Goal: Transaction & Acquisition: Book appointment/travel/reservation

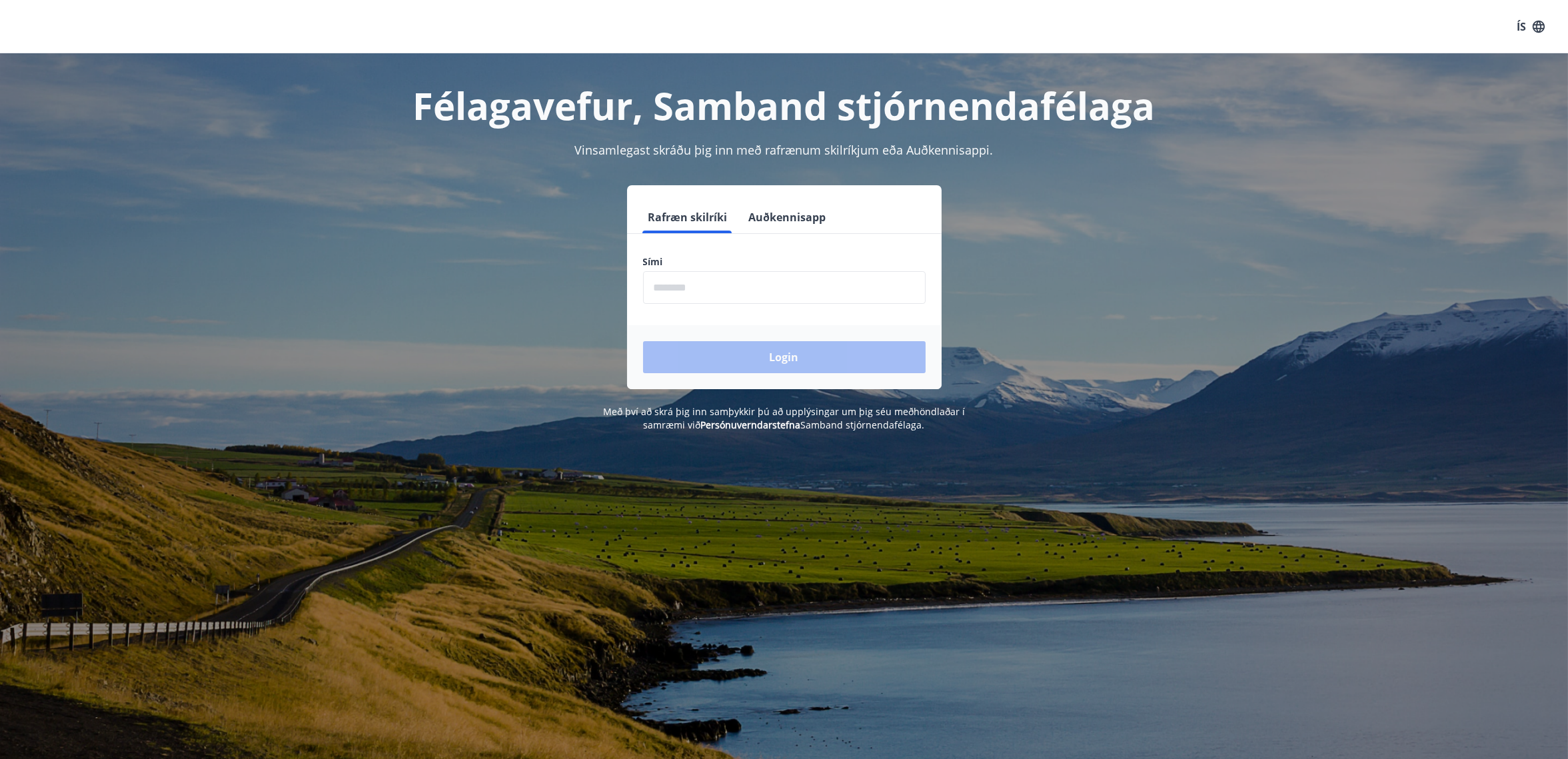
click at [731, 288] on input "phone" at bounding box center [784, 287] width 282 height 32
type input "********"
click at [643, 341] on button "Login" at bounding box center [784, 357] width 282 height 32
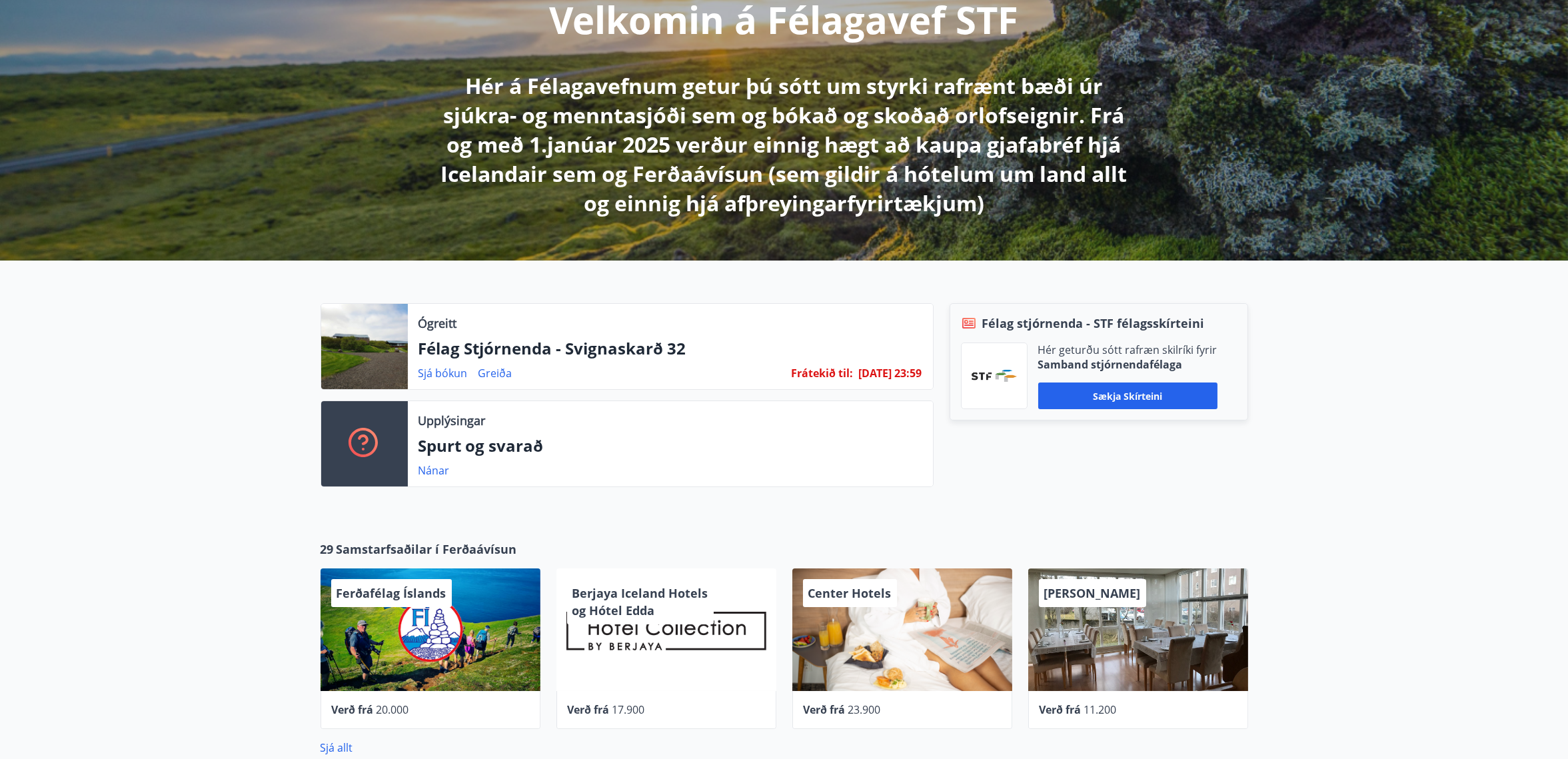
scroll to position [250, 0]
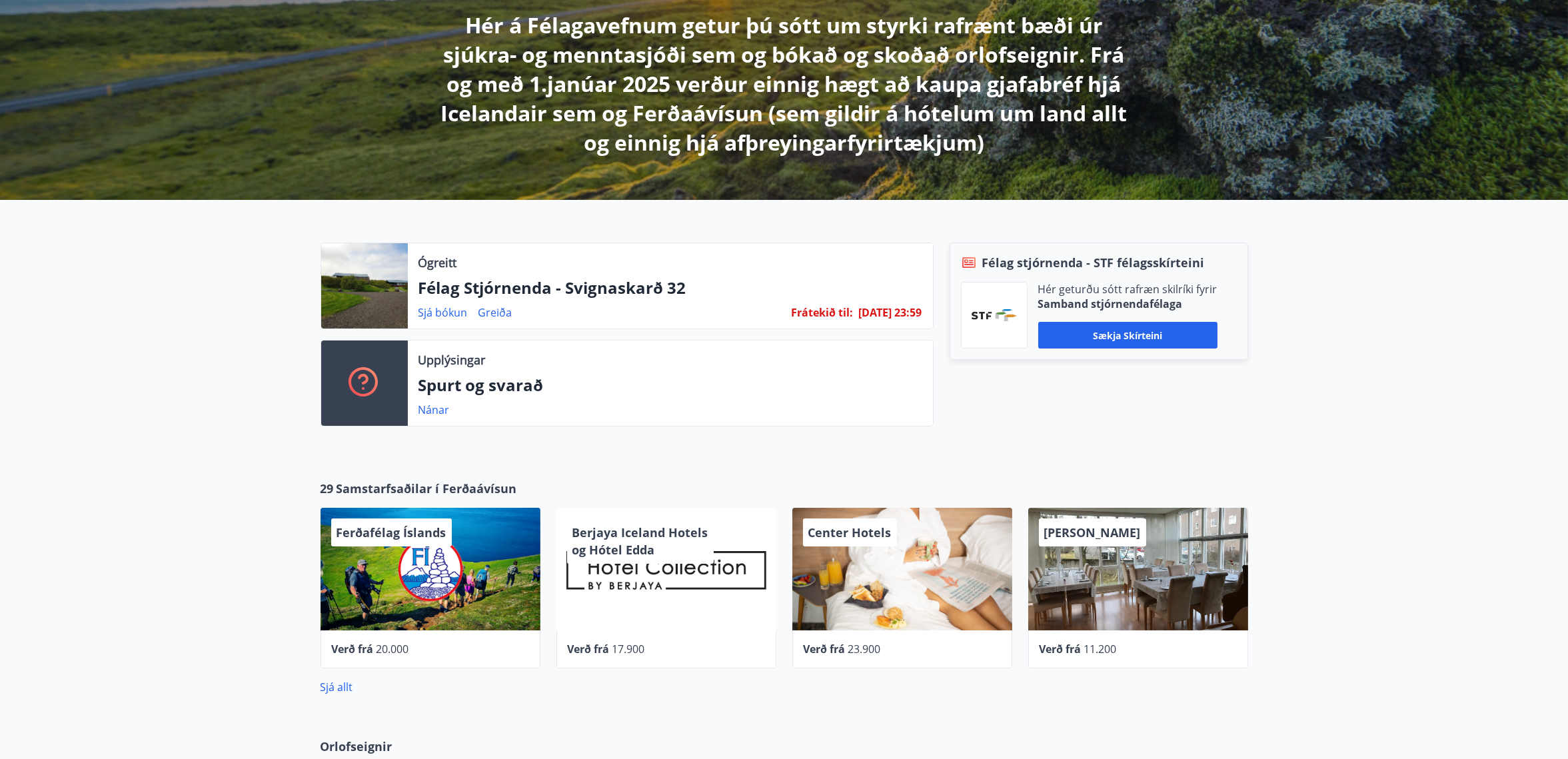
click at [379, 264] on div at bounding box center [364, 286] width 86 height 85
click at [446, 259] on p "Ógreitt" at bounding box center [438, 262] width 39 height 17
click at [446, 289] on p "Félag Stjórnenda - Svignaskarð 32" at bounding box center [671, 288] width 504 height 23
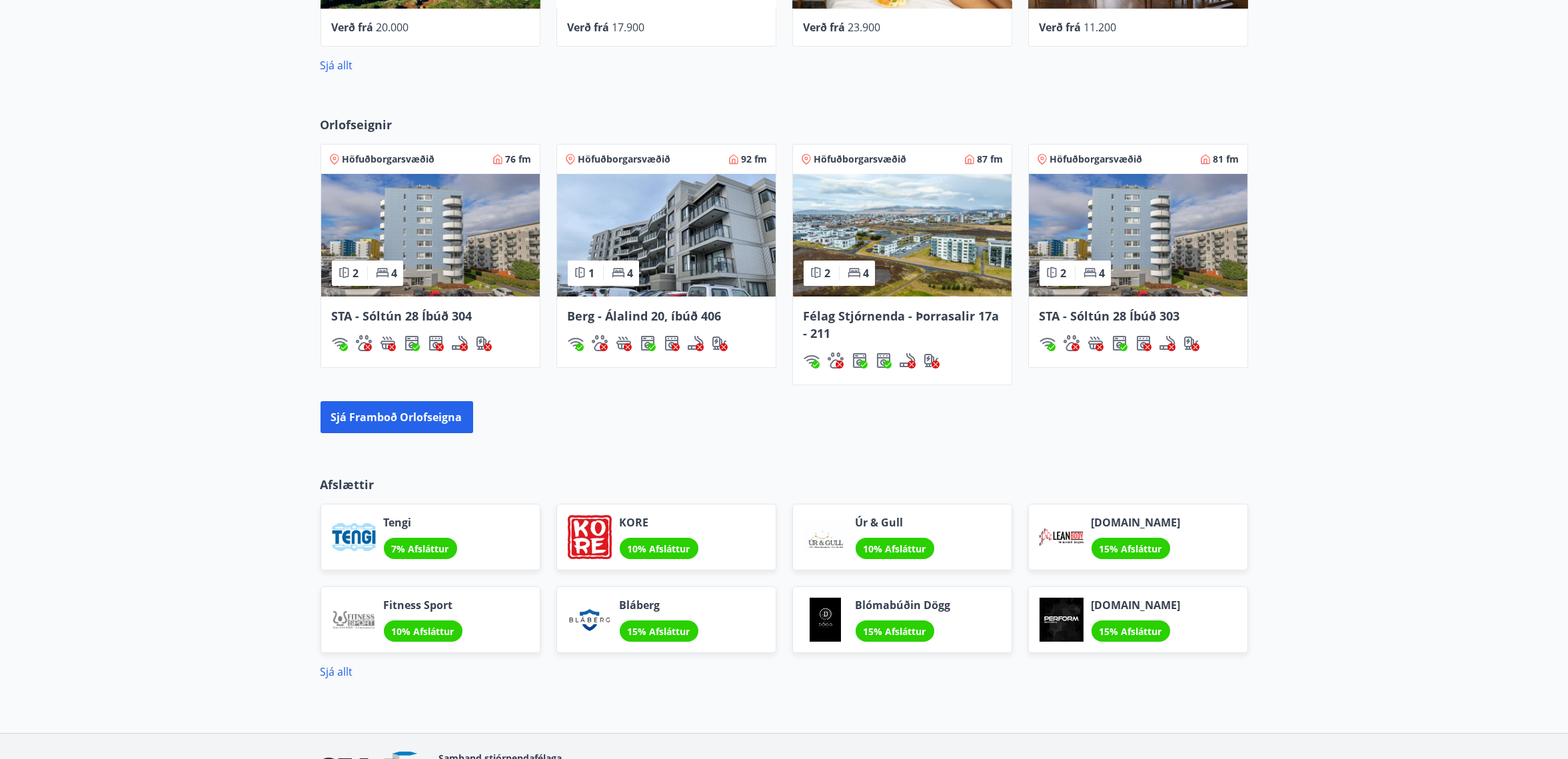
scroll to position [872, 0]
click at [425, 411] on button "Sjá framboð orlofseigna" at bounding box center [396, 417] width 153 height 32
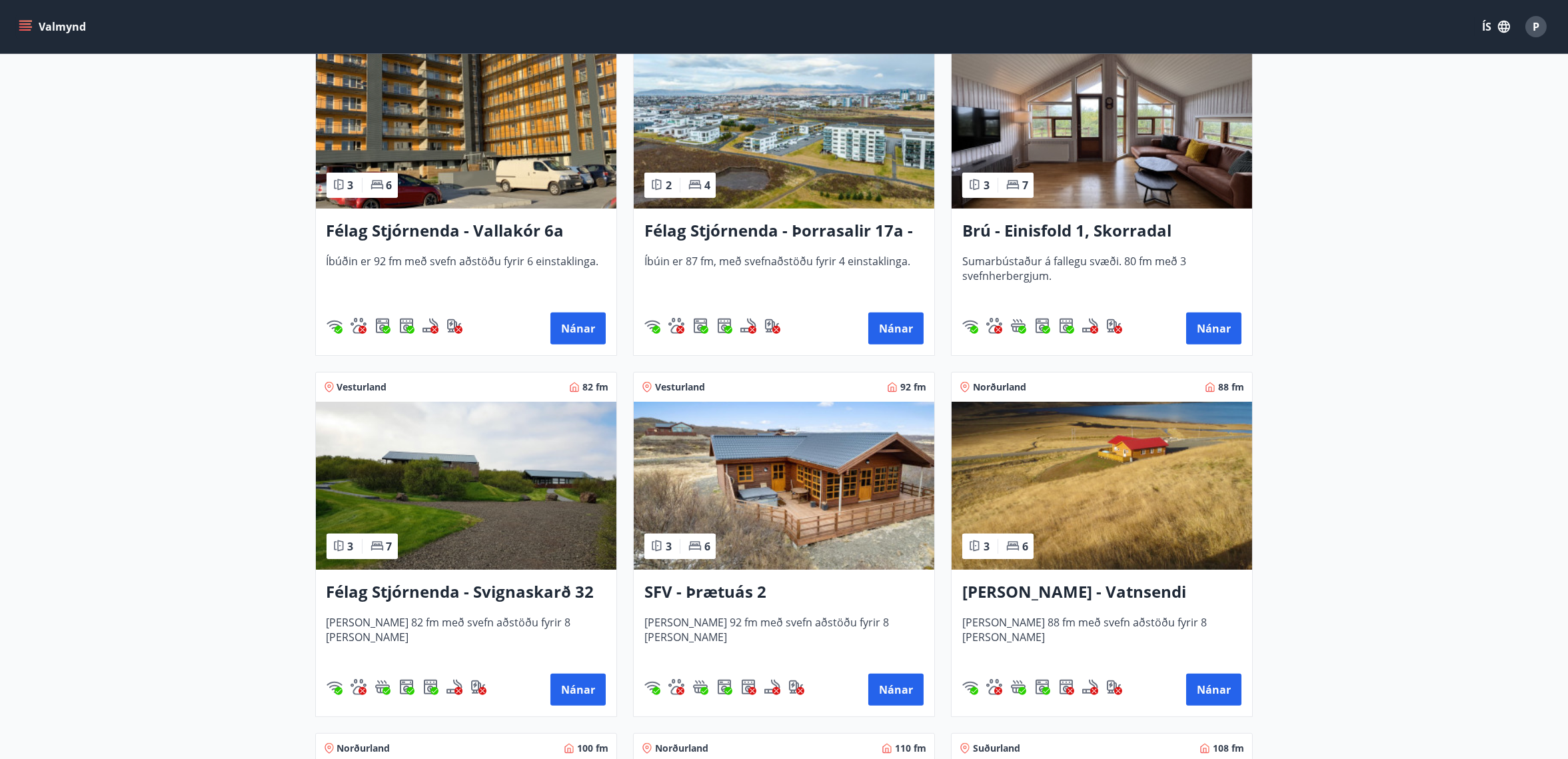
scroll to position [2083, 0]
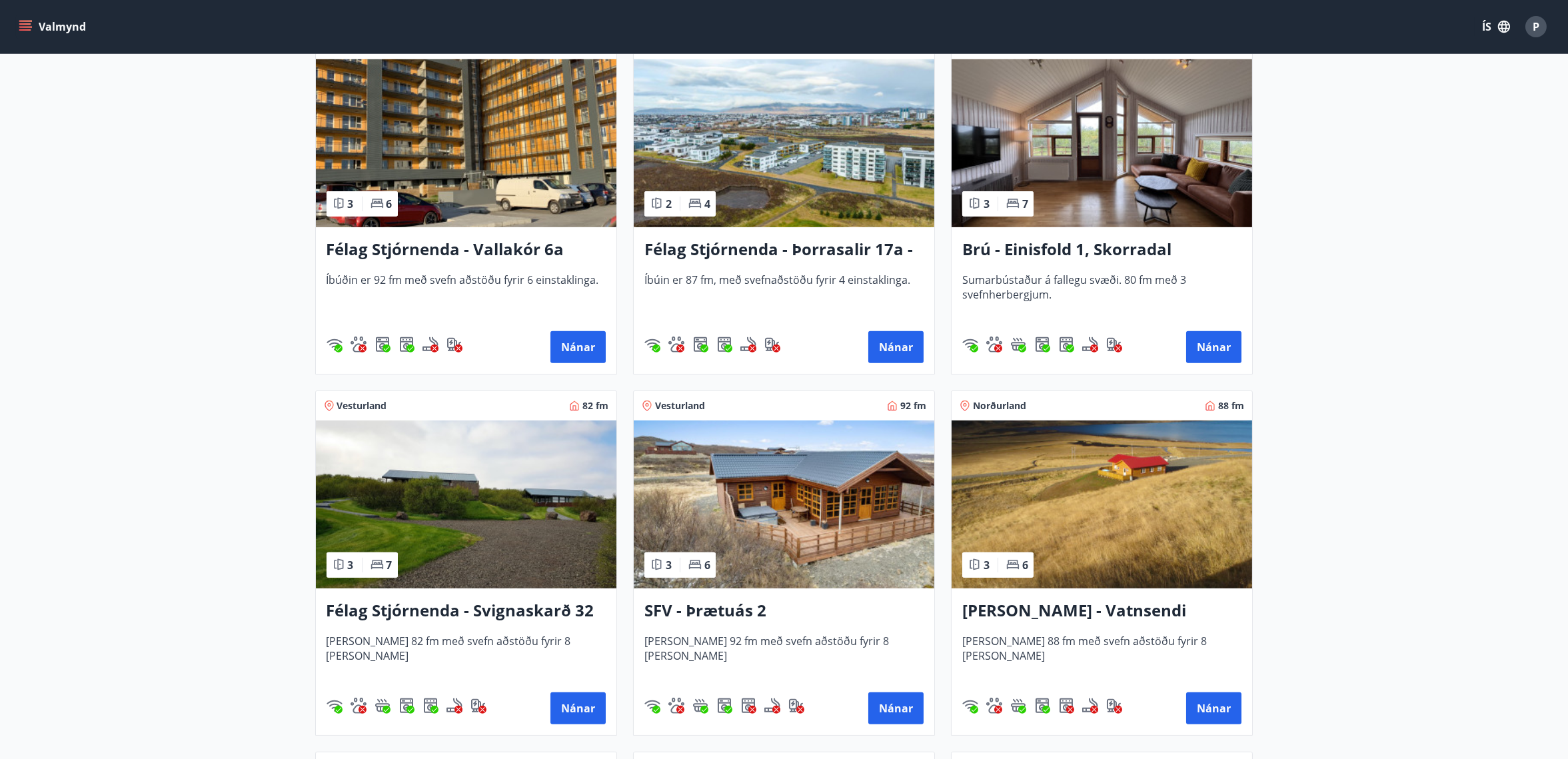
click at [473, 608] on h3 "Félag Stjórnenda - Svignaskarð 32" at bounding box center [466, 610] width 279 height 24
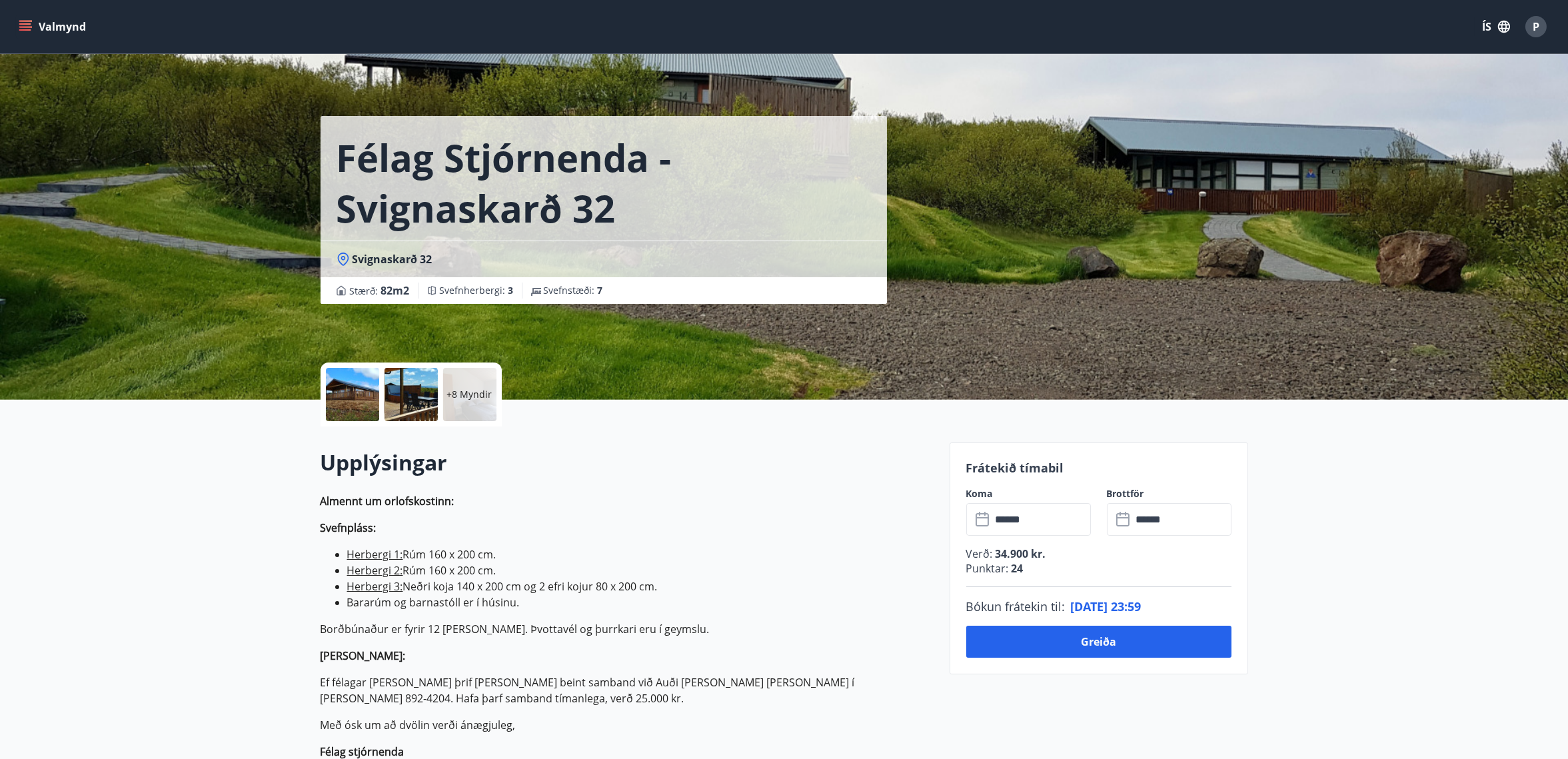
click at [351, 399] on div at bounding box center [352, 394] width 53 height 53
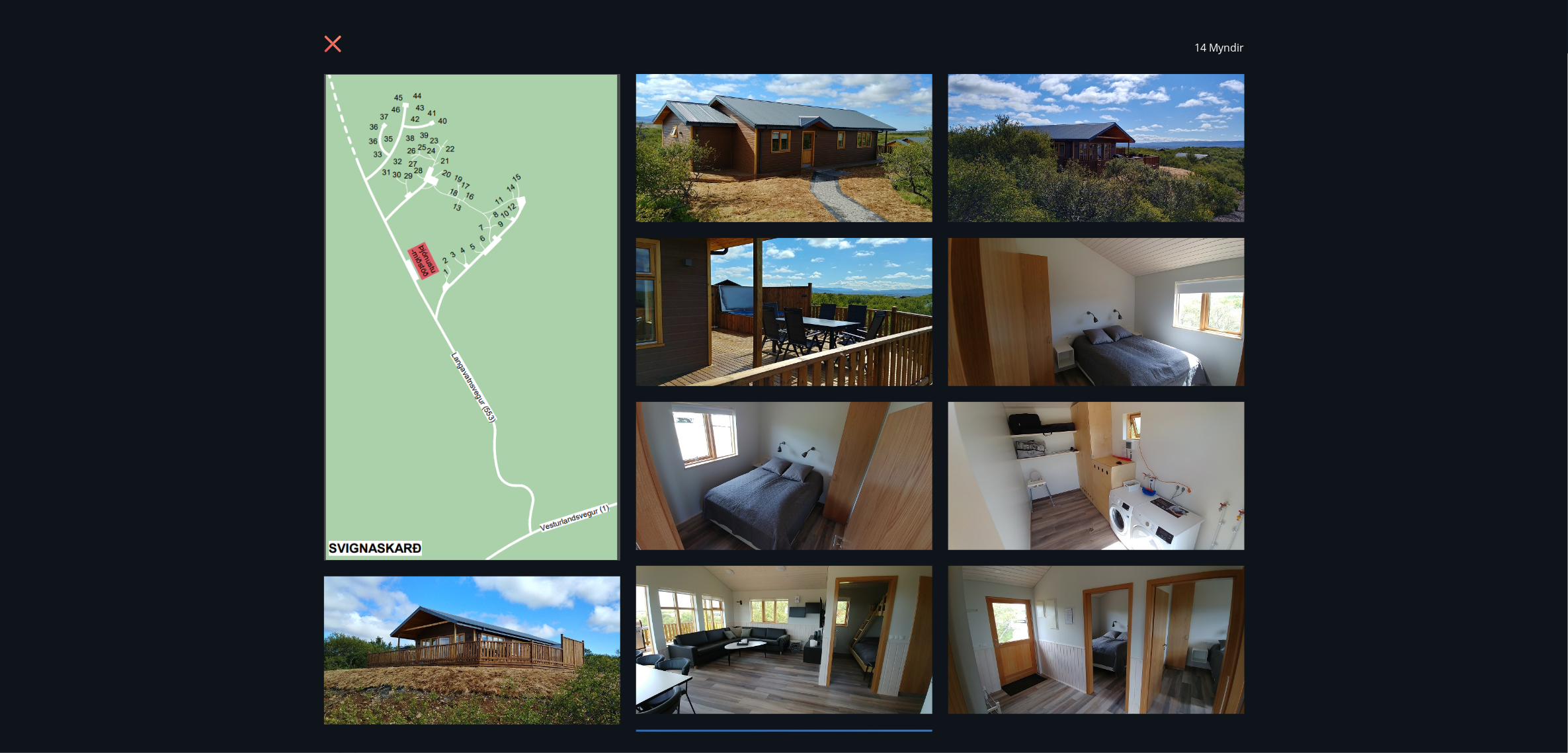
click at [771, 134] on img at bounding box center [784, 149] width 296 height 149
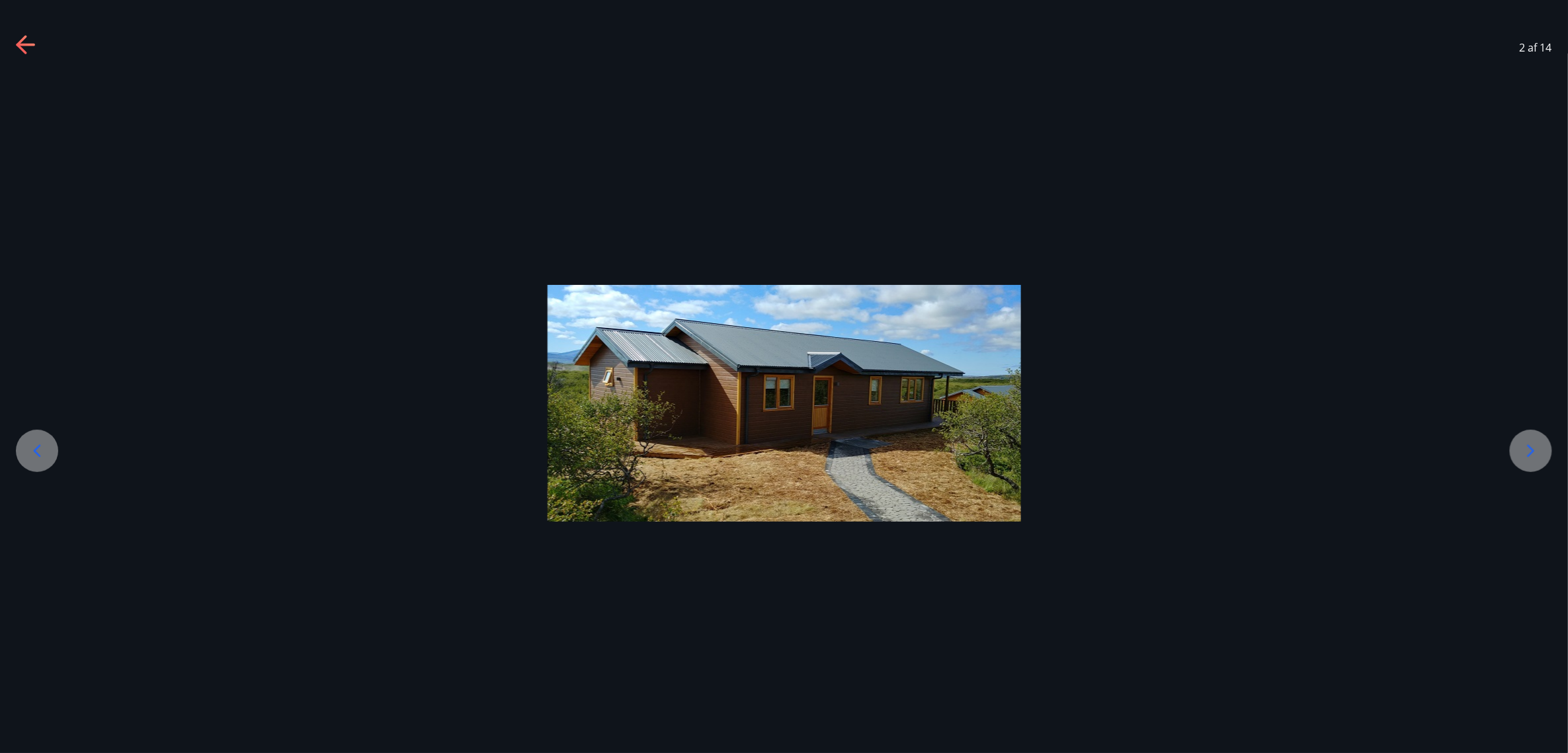
click at [1534, 448] on icon at bounding box center [1530, 450] width 22 height 22
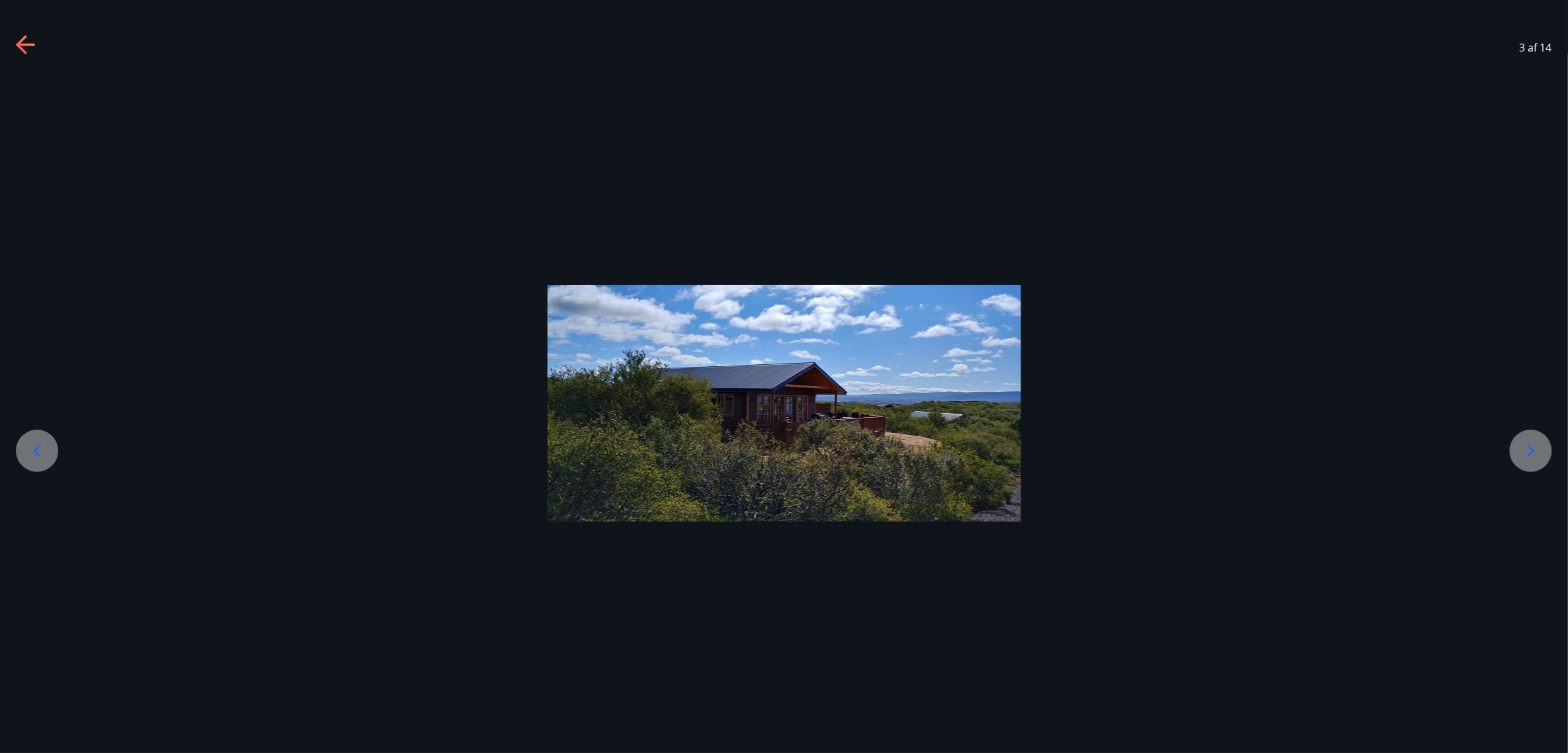
click at [1530, 448] on icon at bounding box center [1531, 450] width 8 height 12
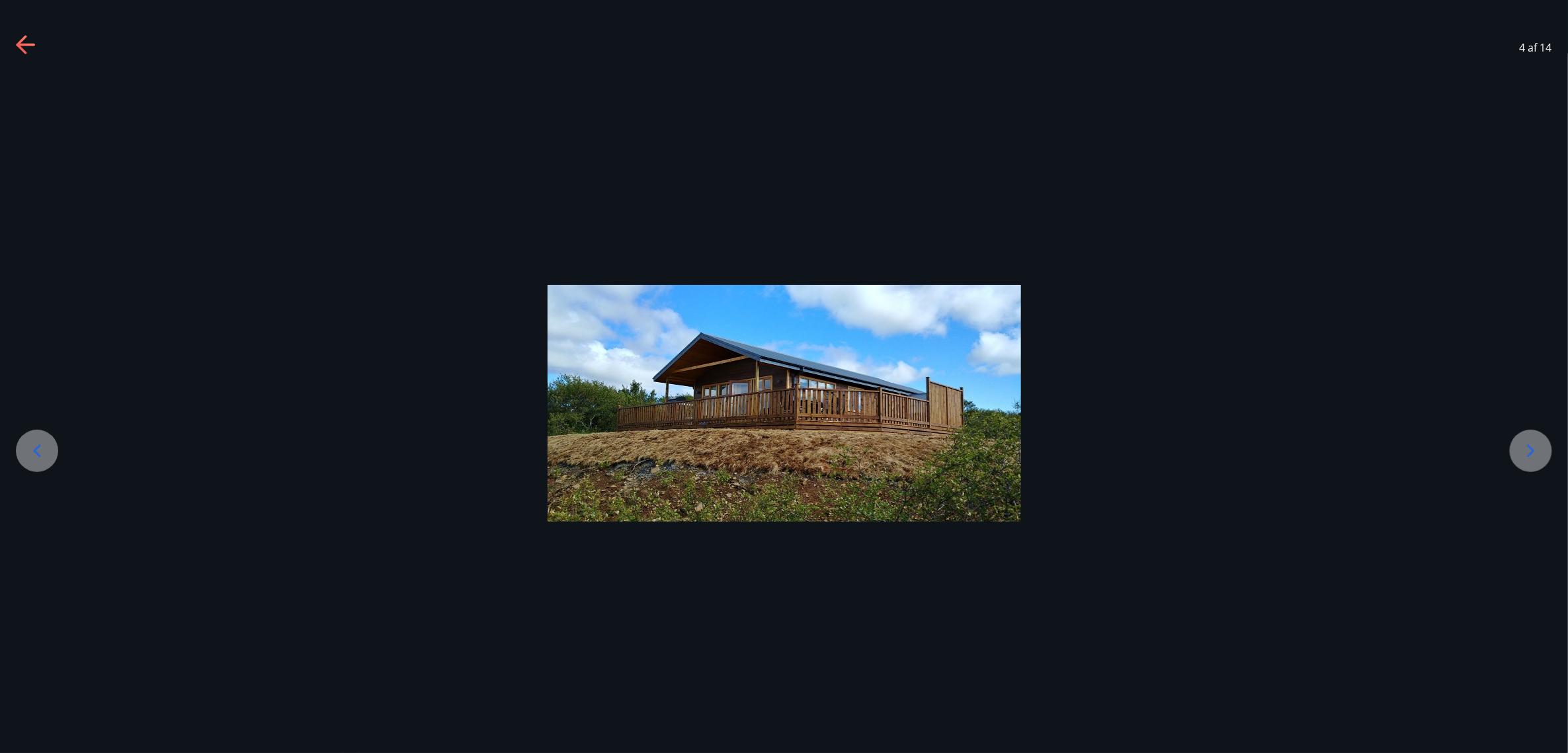
click at [1530, 448] on icon at bounding box center [1530, 450] width 22 height 22
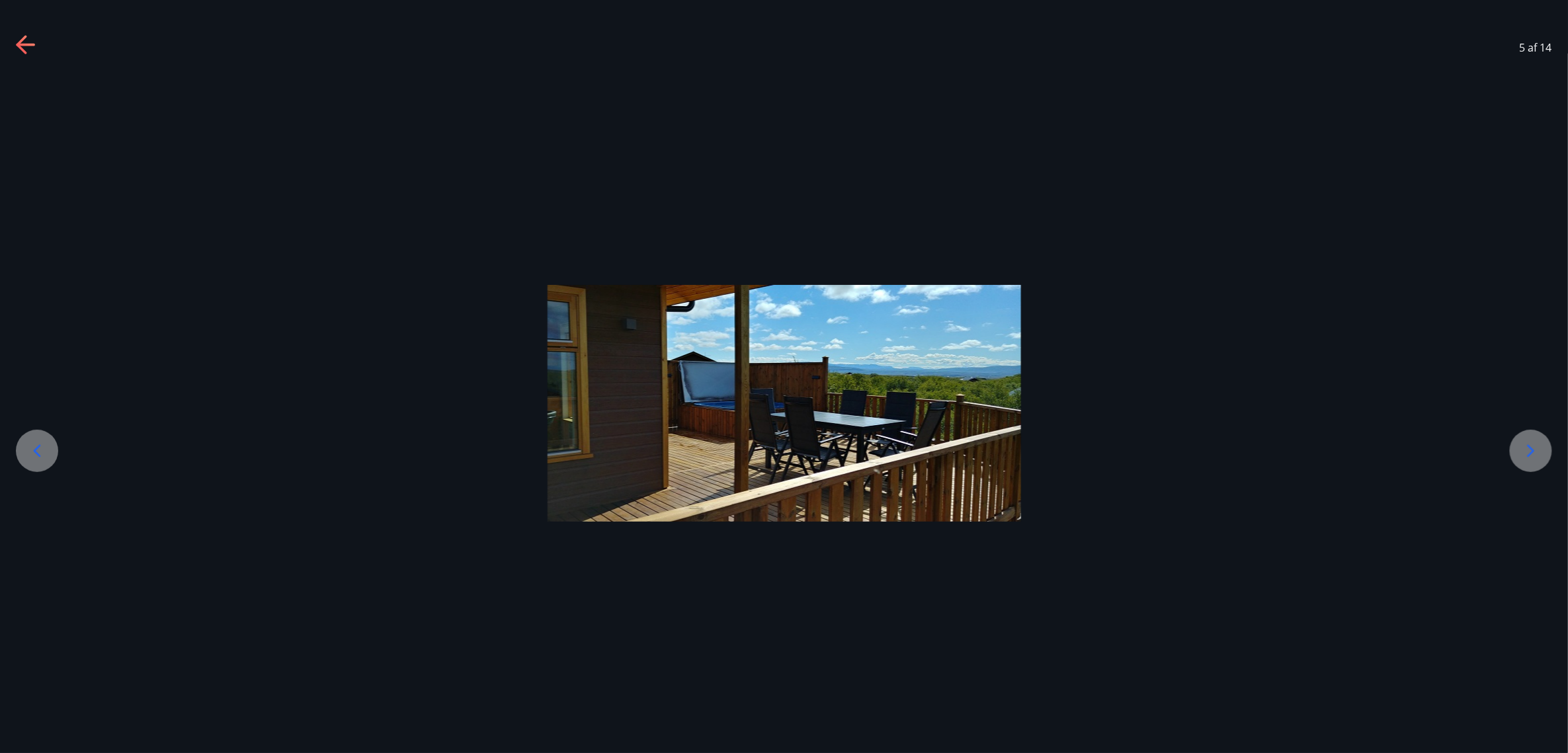
click at [1529, 448] on icon at bounding box center [1530, 450] width 22 height 22
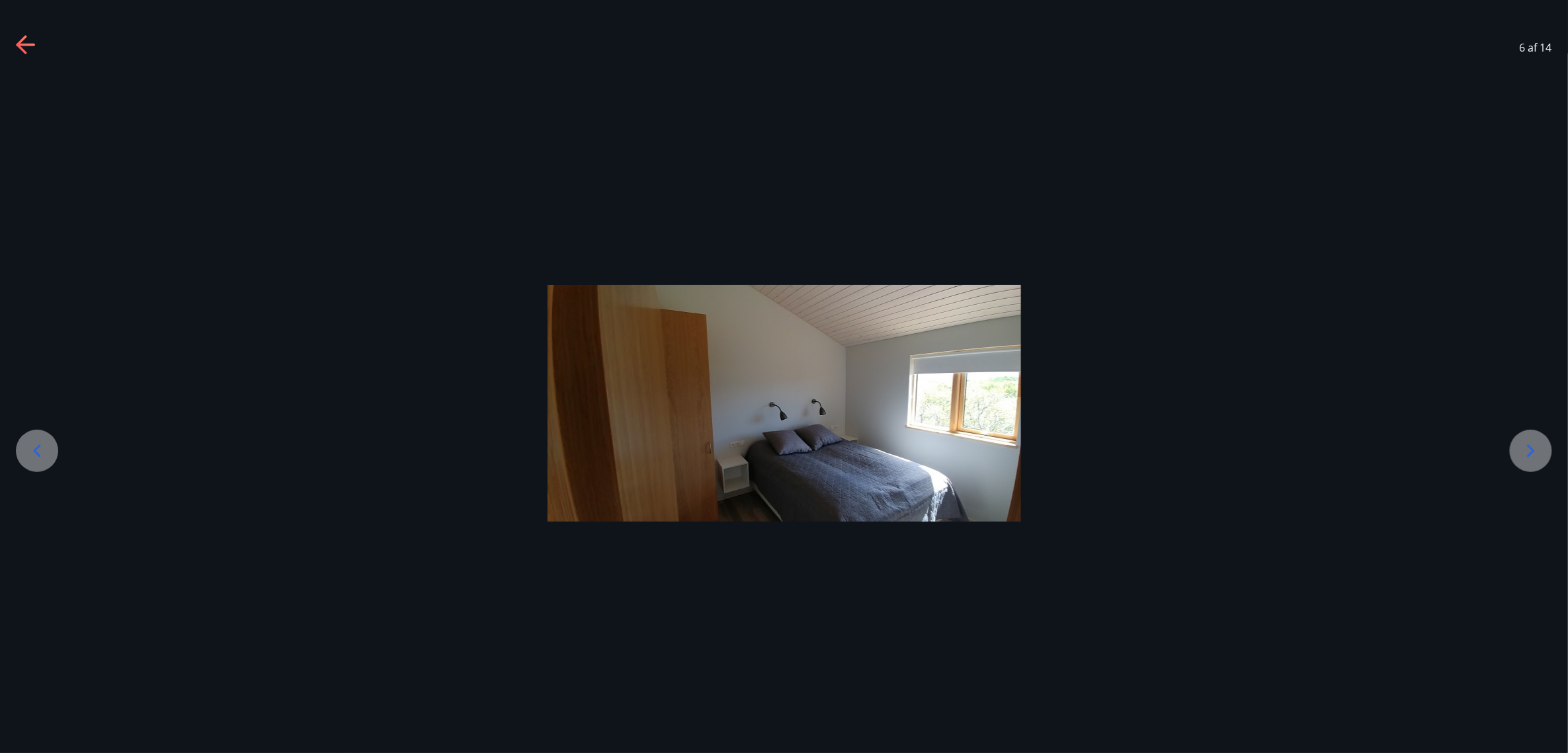
click at [1529, 448] on icon at bounding box center [1530, 450] width 22 height 22
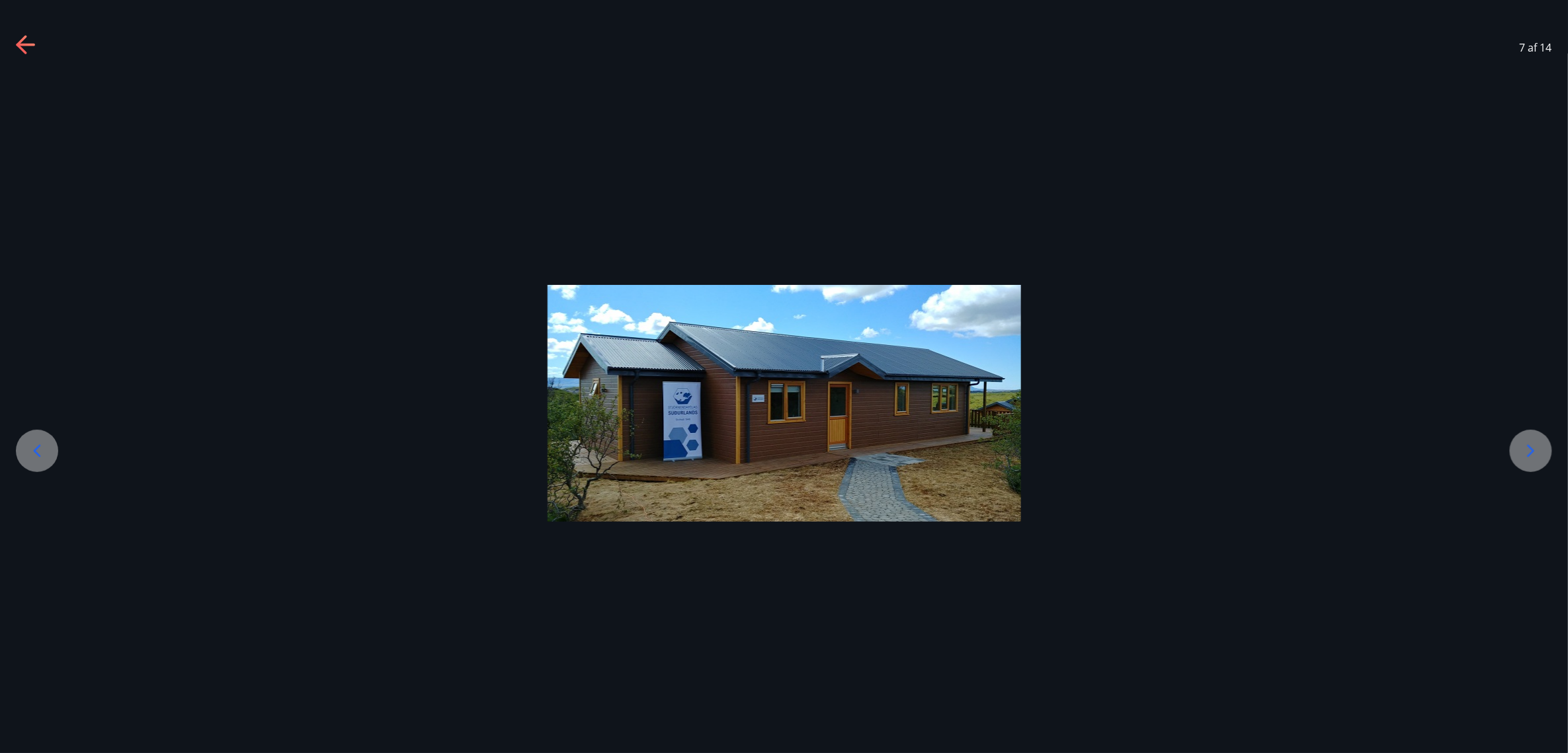
click at [1529, 448] on icon at bounding box center [1530, 450] width 22 height 22
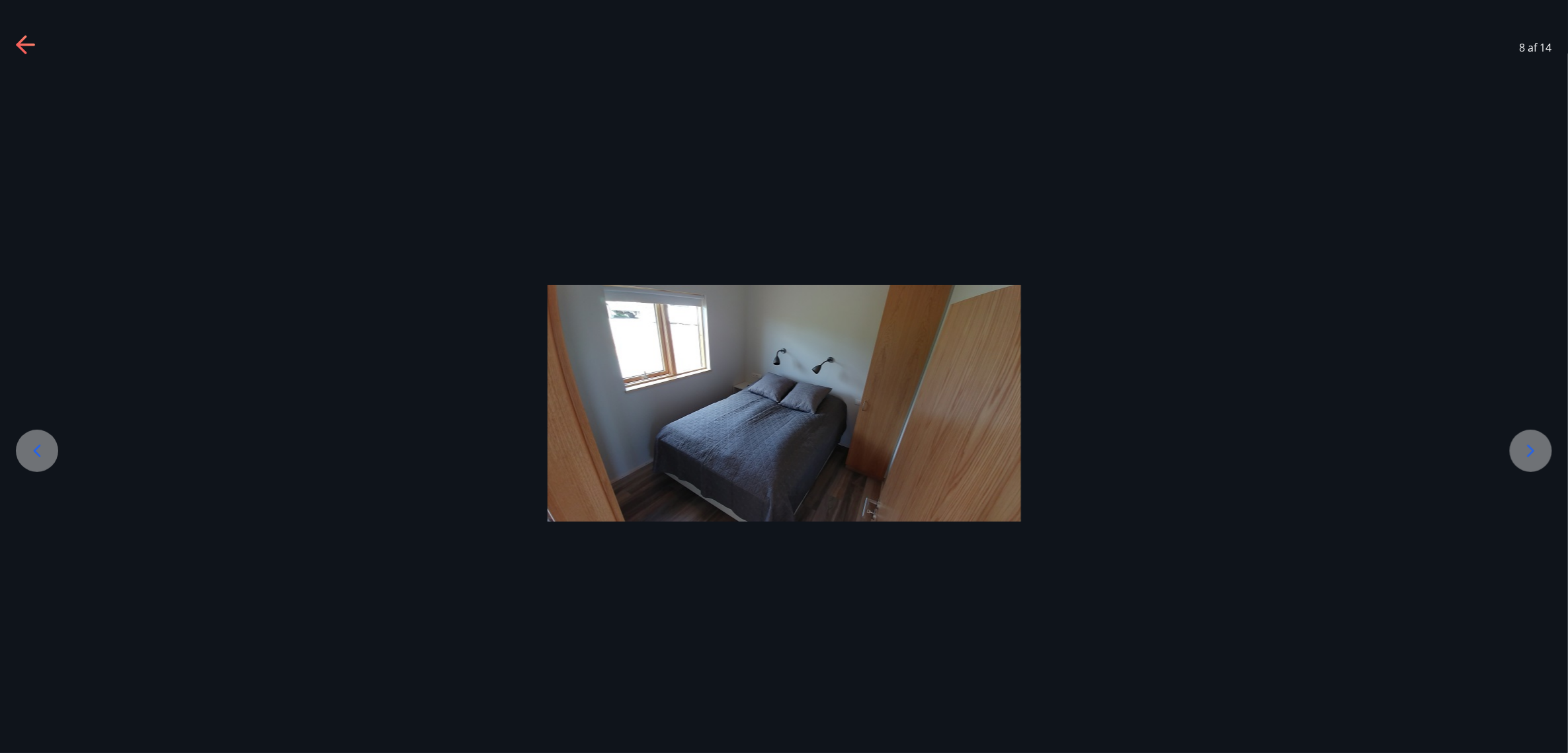
click at [1529, 448] on icon at bounding box center [1530, 450] width 22 height 22
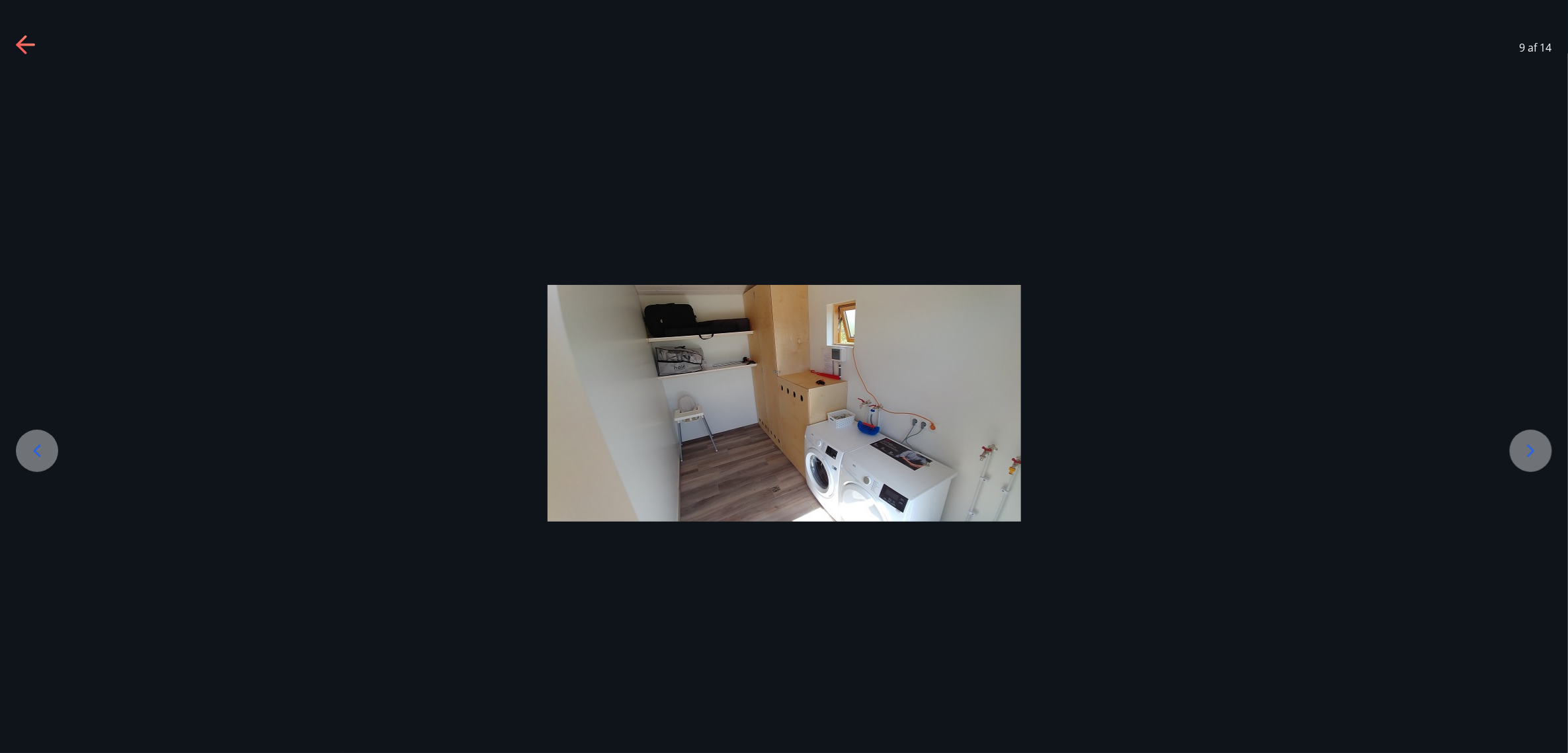
click at [1532, 48] on span "9 af 14" at bounding box center [1535, 47] width 32 height 14
click at [30, 29] on div "9 af 14" at bounding box center [784, 48] width 1568 height 53
click at [30, 46] on icon at bounding box center [25, 44] width 19 height 3
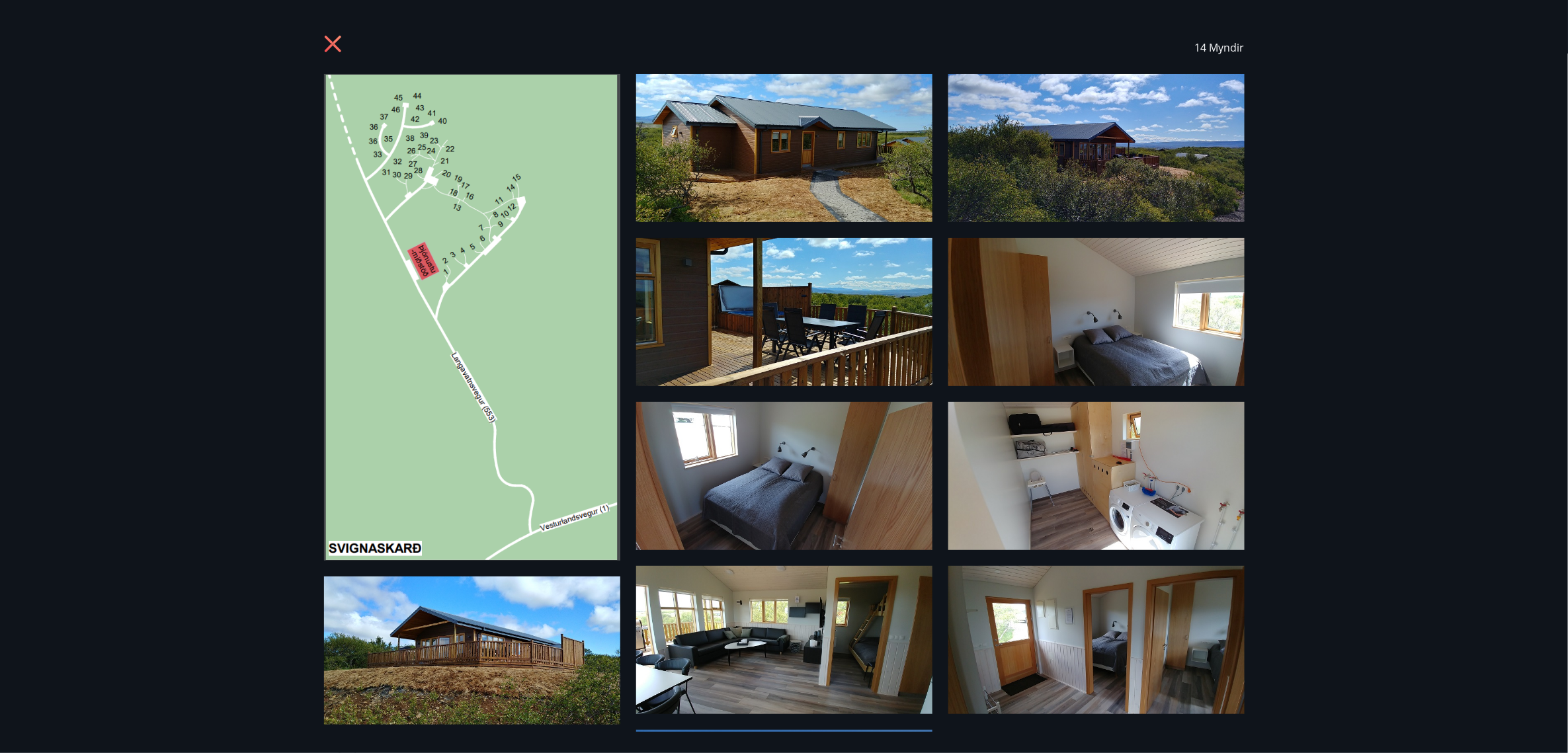
click at [340, 43] on icon at bounding box center [335, 45] width 22 height 22
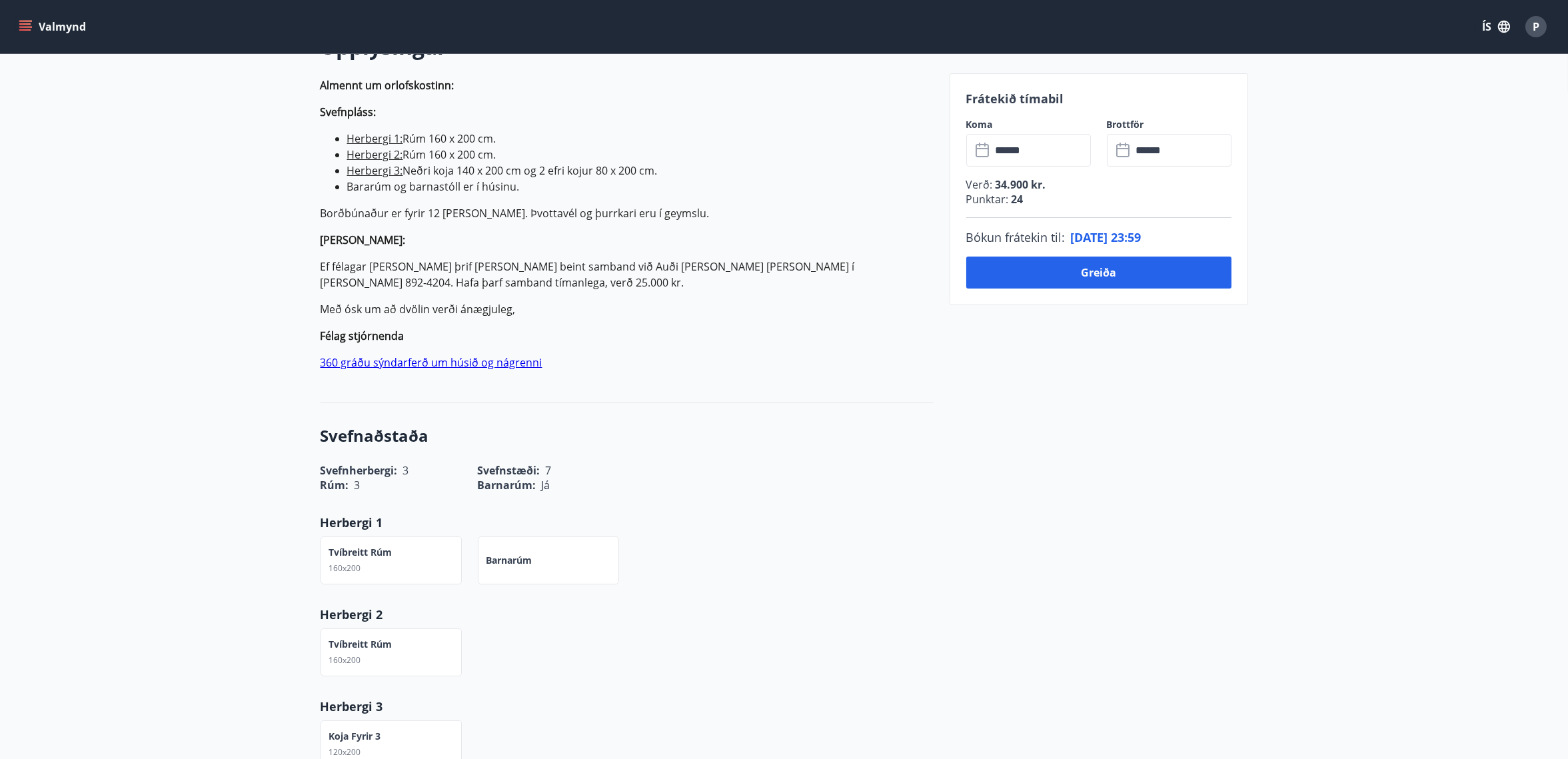
scroll to position [417, 0]
click at [391, 362] on link "360 gráðu sýndarferð um húsið og nágrenni" at bounding box center [431, 361] width 222 height 14
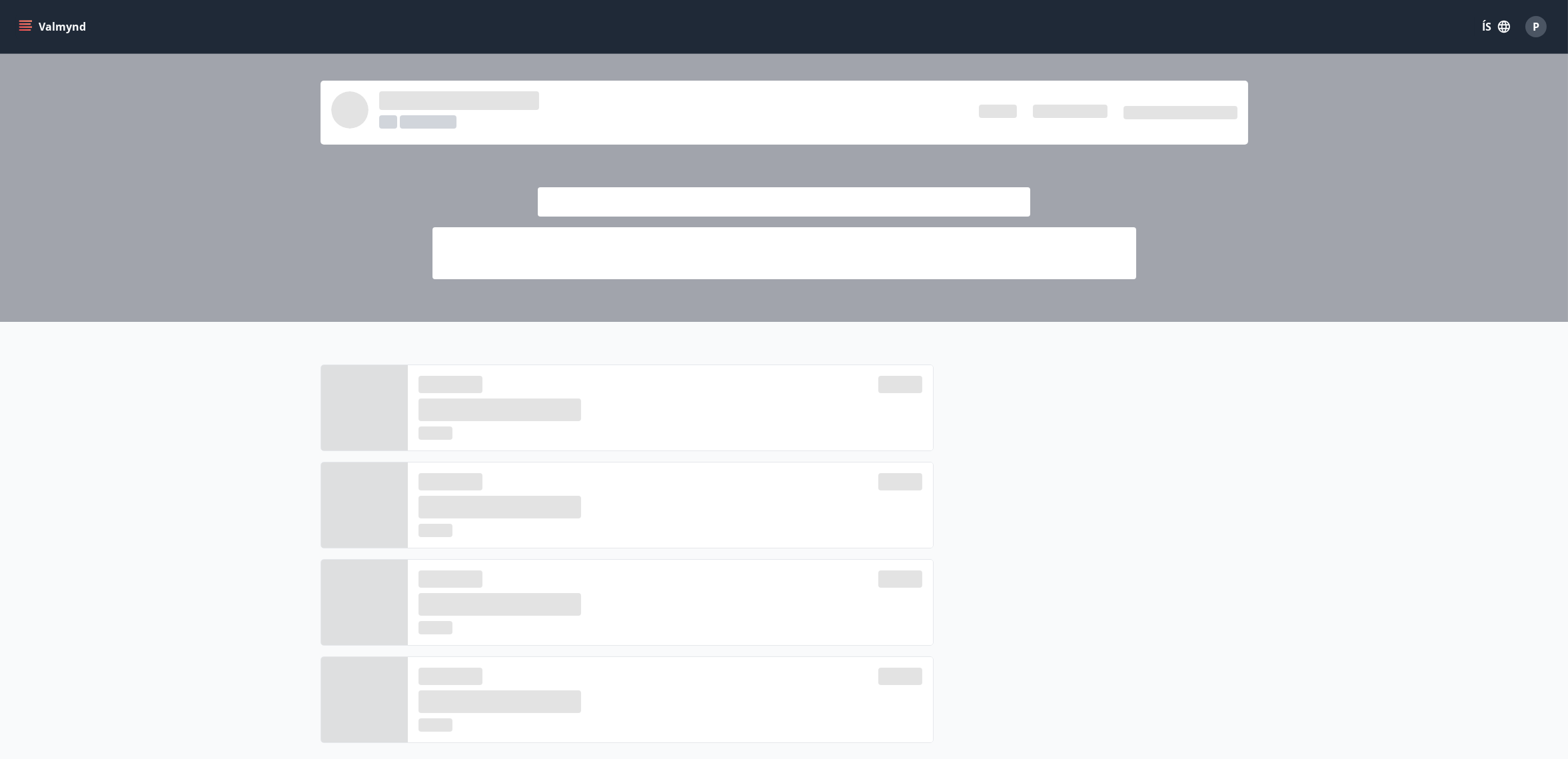
click at [32, 26] on button "Valmynd" at bounding box center [53, 26] width 75 height 24
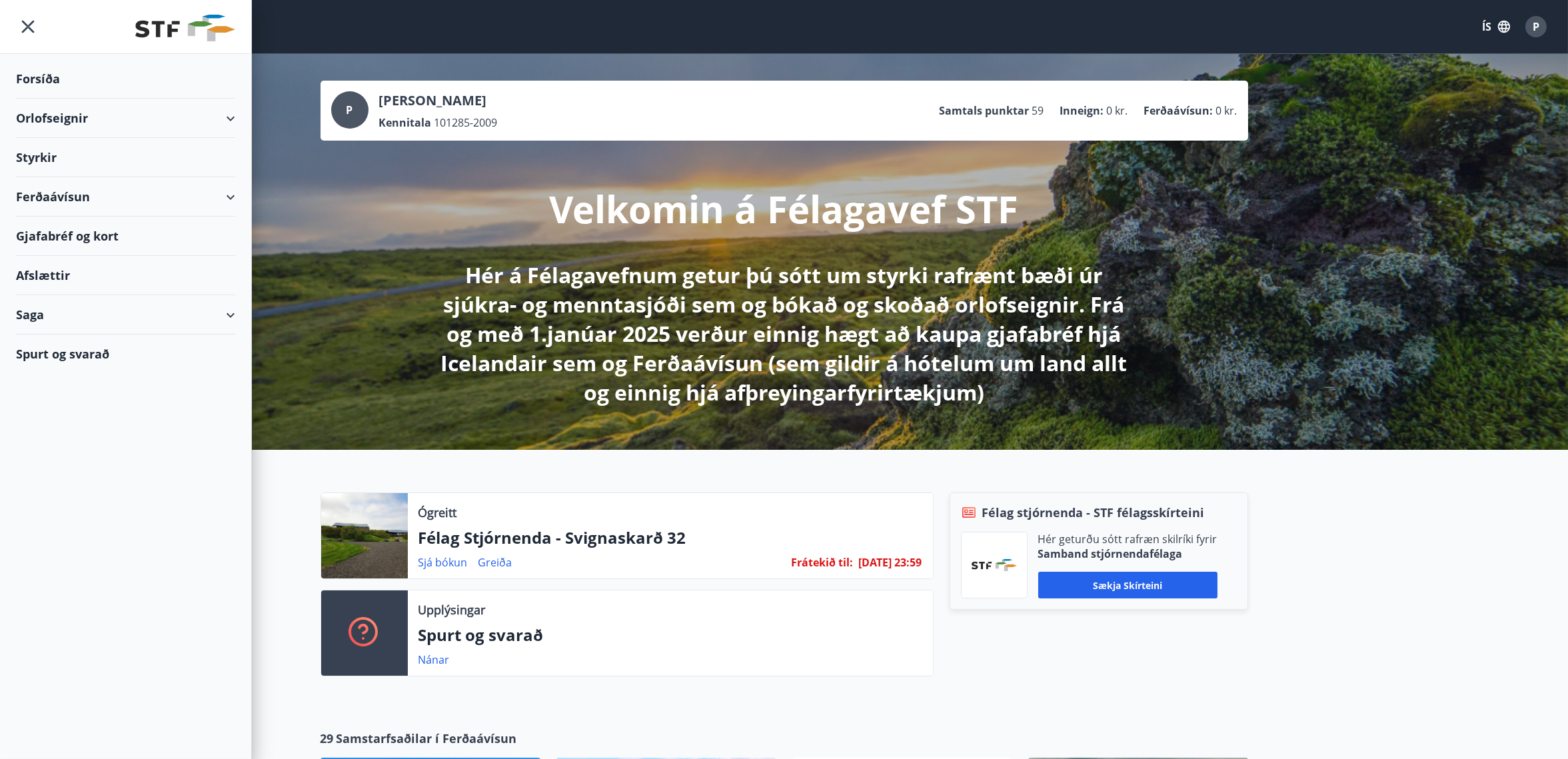
click at [86, 192] on div "Ferðaávísun" at bounding box center [125, 196] width 219 height 39
click at [96, 189] on div "Ferðaávísun" at bounding box center [125, 196] width 219 height 39
click at [104, 127] on div "Orlofseignir" at bounding box center [125, 117] width 219 height 39
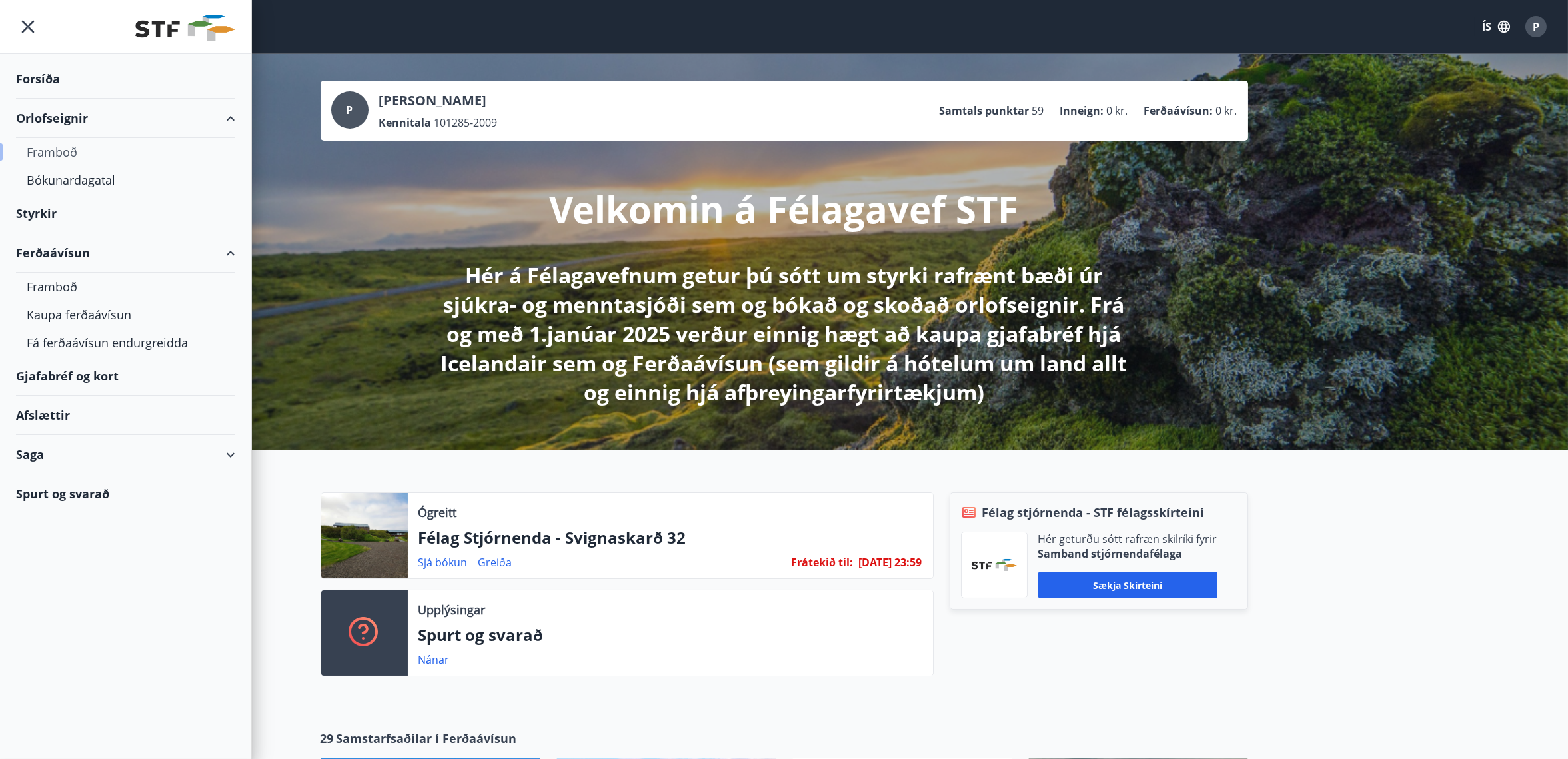
click at [58, 154] on div "Framboð" at bounding box center [125, 153] width 198 height 28
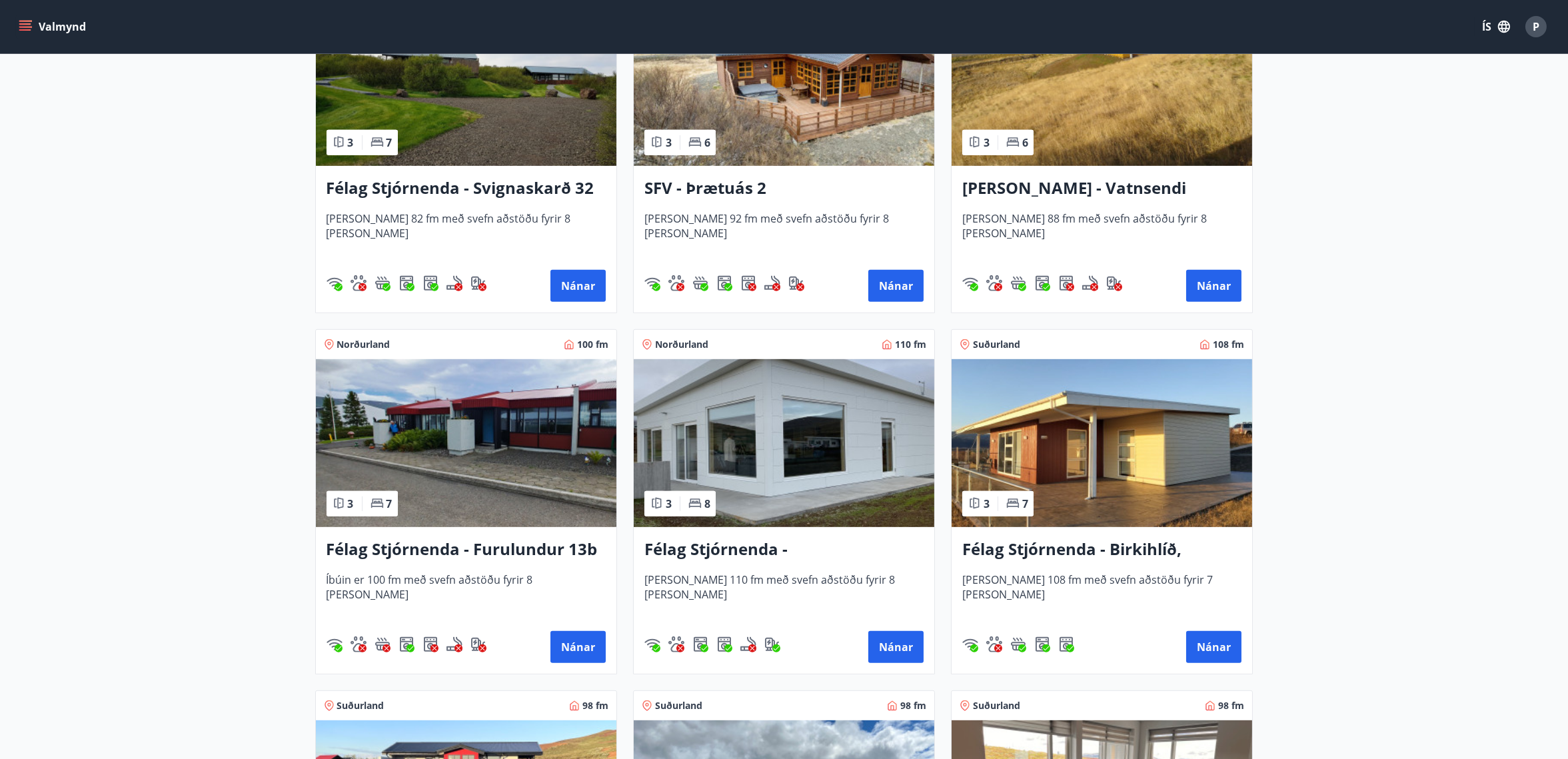
scroll to position [2583, 0]
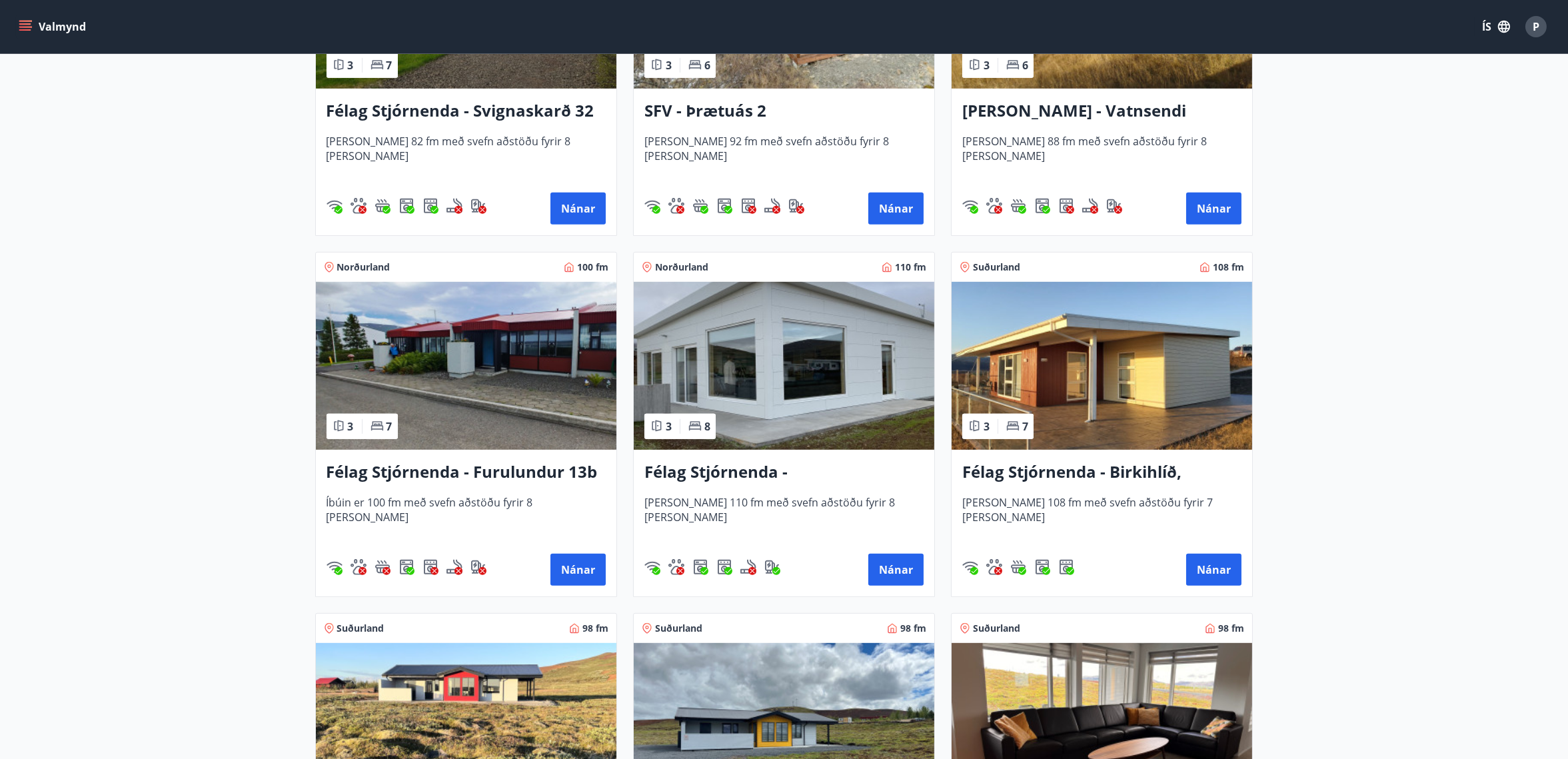
click at [1100, 469] on h3 "Félag Stjórnenda - Birkihlíð, [GEOGRAPHIC_DATA]" at bounding box center [1102, 472] width 279 height 24
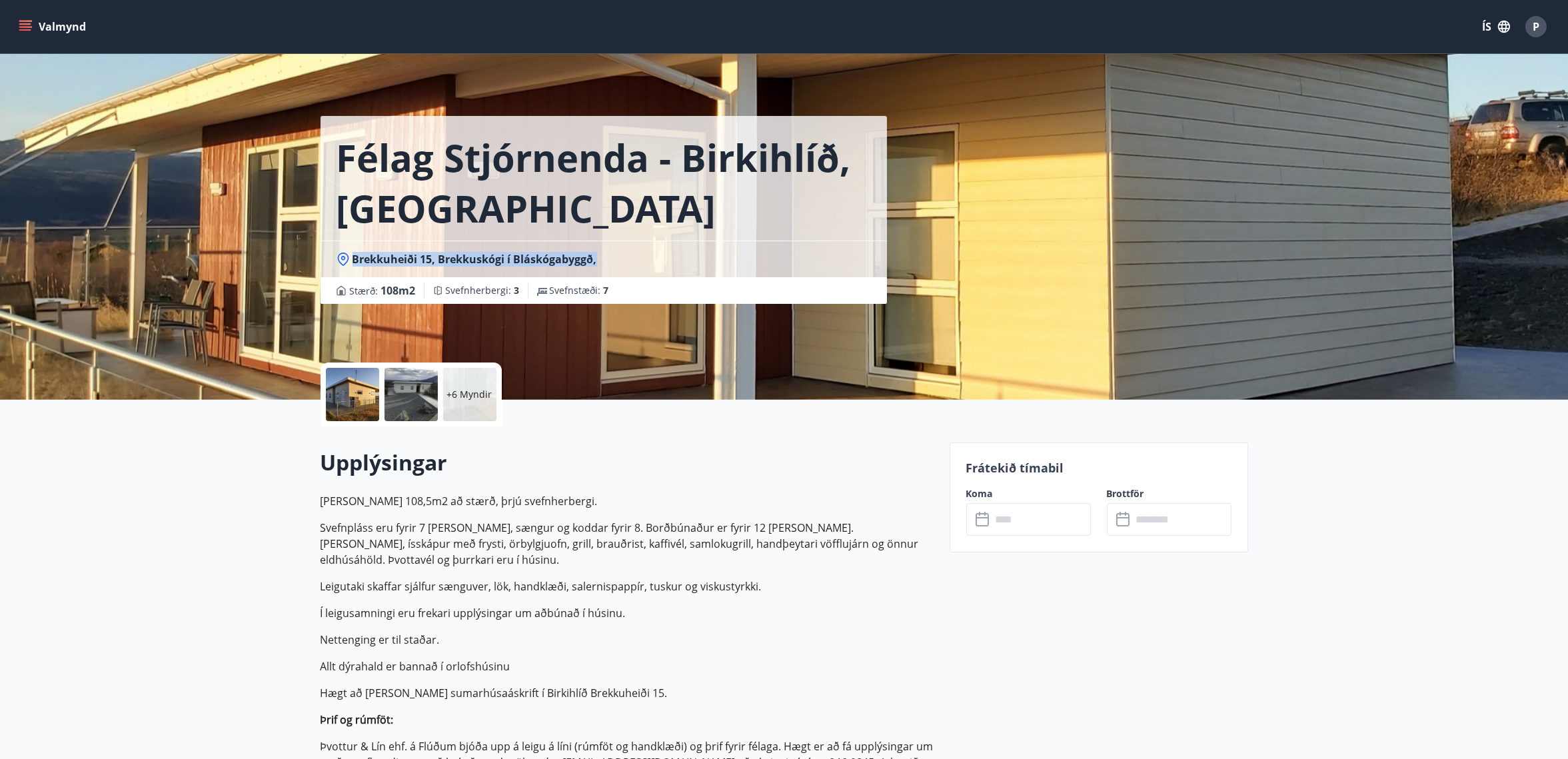
drag, startPoint x: 602, startPoint y: 256, endPoint x: 99, endPoint y: 329, distance: 508.3
click at [227, 263] on div "Félag Stjórnenda - Birkihlíð, Brekkuheiði Brekkuheiði 15, Brekkuskógi í Bláskóg…" at bounding box center [784, 200] width 1568 height 400
copy span "Brekkuheiði 15, Brekkuskógi í Bláskógabyggð,"
drag, startPoint x: 116, startPoint y: 475, endPoint x: 122, endPoint y: 479, distance: 7.2
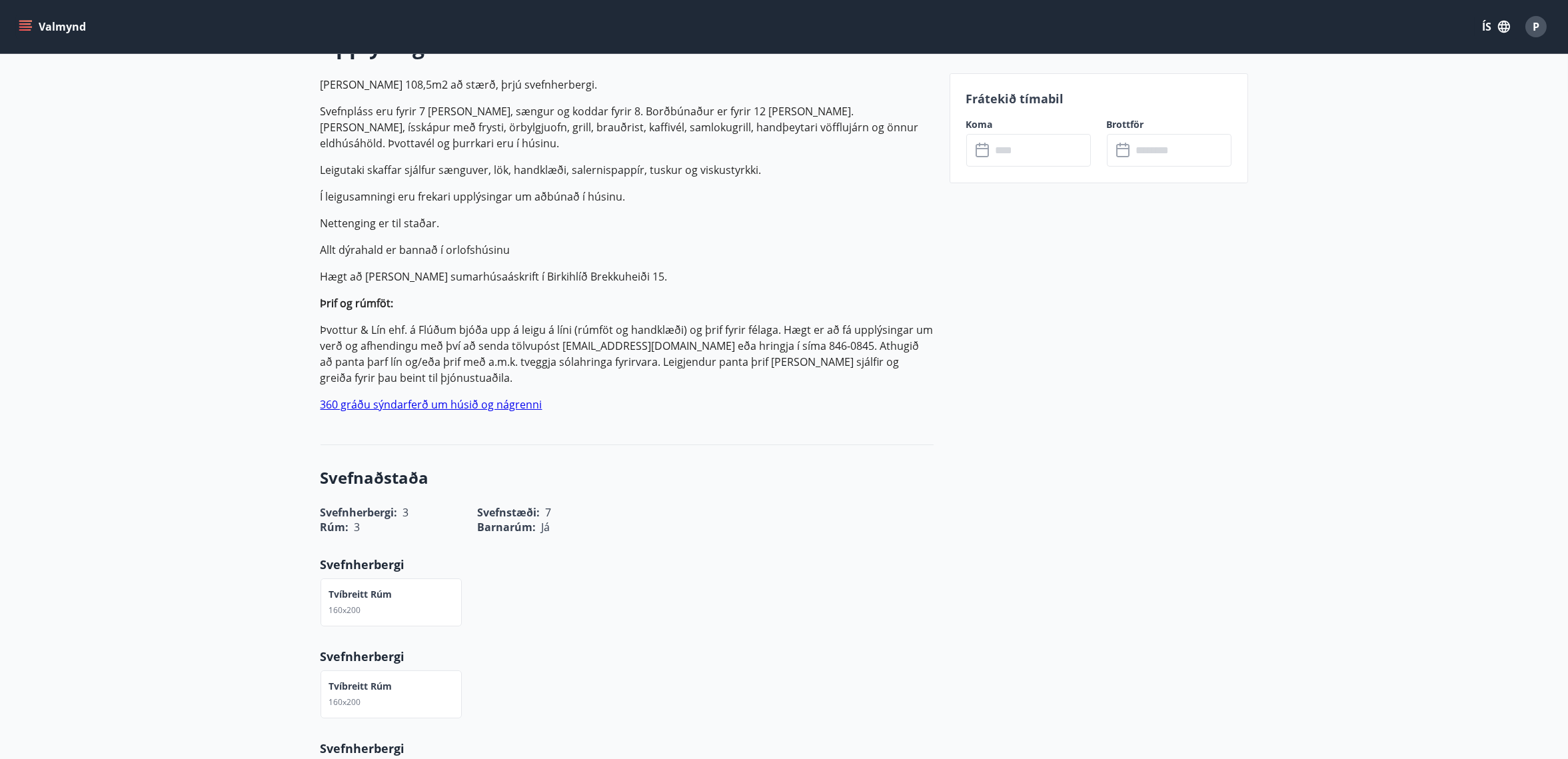
scroll to position [583, 0]
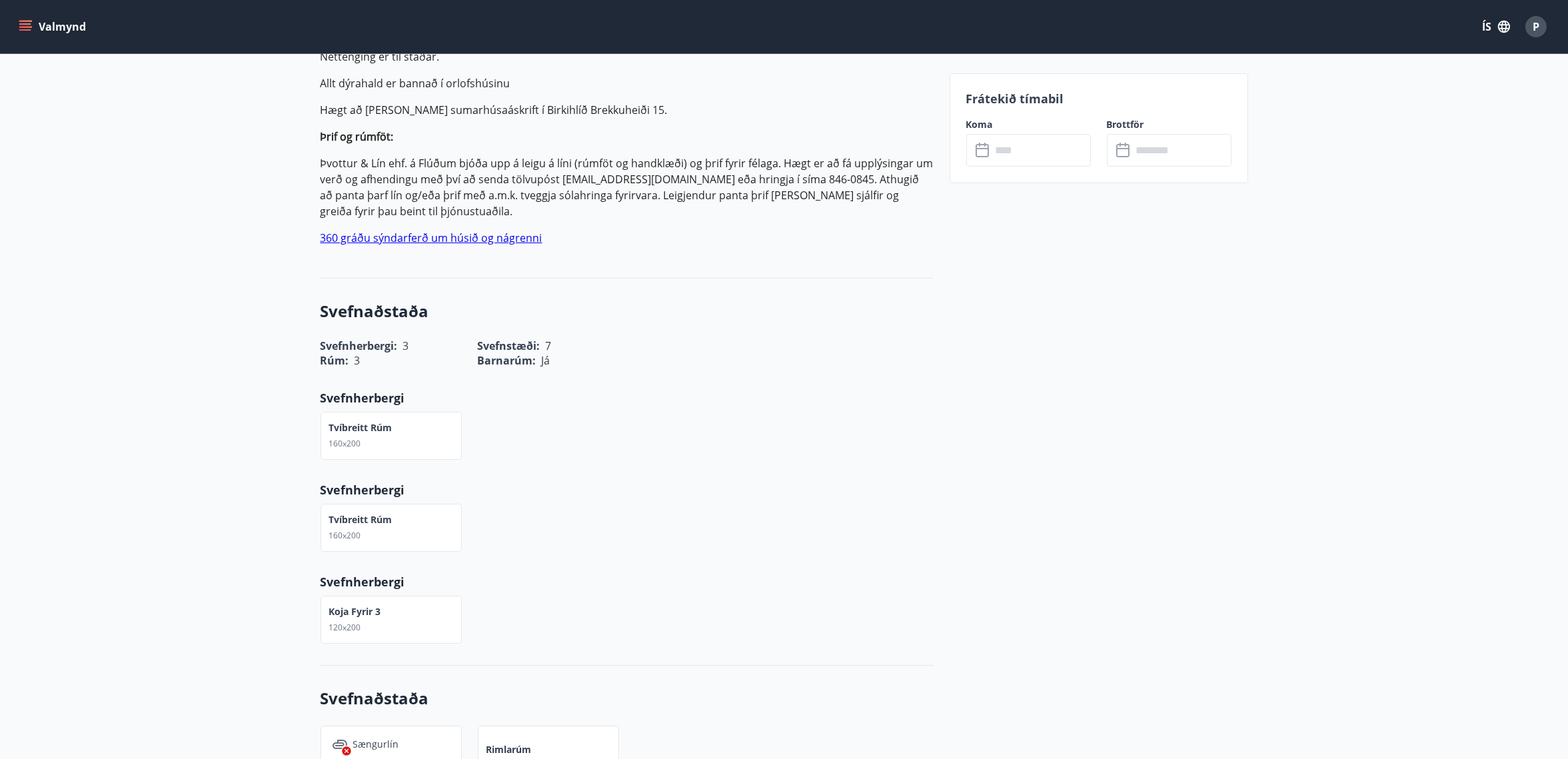
click at [451, 240] on link "360 gráðu sýndarferð um húsið og nágrenni" at bounding box center [431, 237] width 222 height 14
